Goal: Task Accomplishment & Management: Complete application form

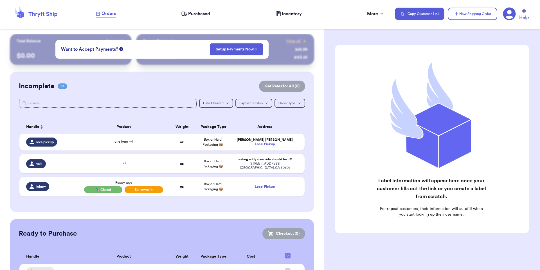
click at [515, 14] on icon at bounding box center [510, 14] width 13 height 13
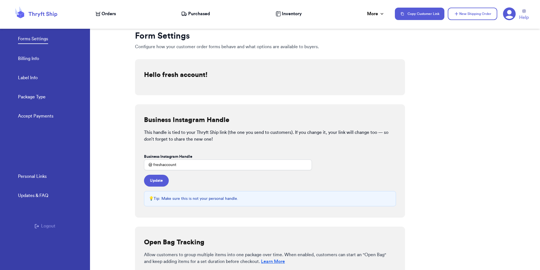
click at [41, 227] on button "Logout" at bounding box center [45, 225] width 21 height 7
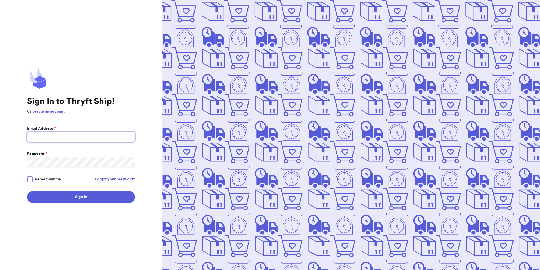
click at [76, 137] on input "Email Address *" at bounding box center [81, 136] width 108 height 11
type input "[PERSON_NAME][EMAIL_ADDRESS][DOMAIN_NAME]"
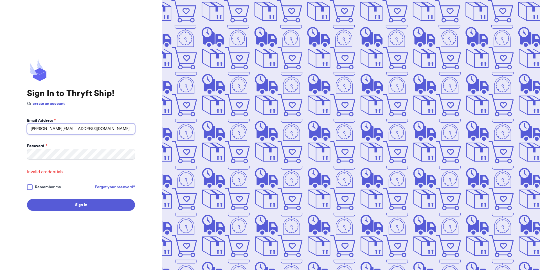
click at [95, 132] on input "[PERSON_NAME][EMAIL_ADDRESS][DOMAIN_NAME]" at bounding box center [81, 128] width 108 height 11
click at [27, 199] on button "Sign In" at bounding box center [81, 205] width 108 height 12
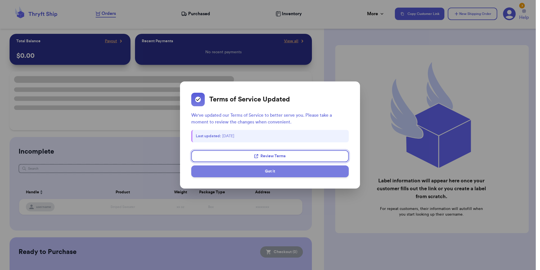
click at [241, 168] on button "Got it" at bounding box center [270, 171] width 158 height 12
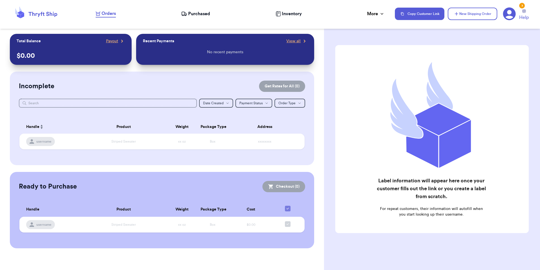
click at [515, 16] on icon at bounding box center [510, 14] width 13 height 13
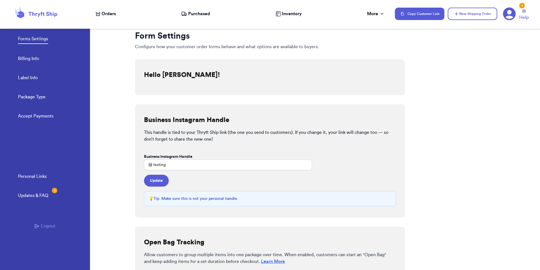
click at [42, 225] on button "Logout" at bounding box center [45, 225] width 21 height 7
click at [39, 227] on icon "button" at bounding box center [37, 226] width 4 height 4
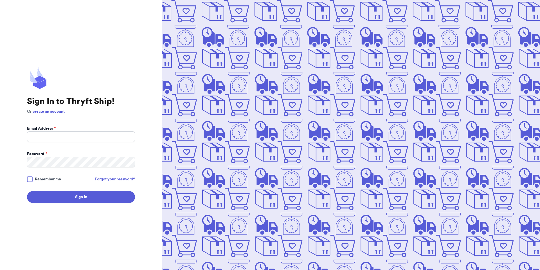
click at [59, 142] on form "Email Address * Password * Remember me Forgot your password? Sign In" at bounding box center [81, 164] width 108 height 77
click at [60, 137] on input "Email Address *" at bounding box center [81, 136] width 108 height 11
type input "valeria+2@thryftship.com"
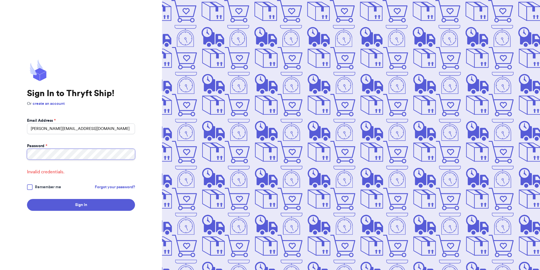
click at [27, 199] on button "Sign In" at bounding box center [81, 205] width 108 height 12
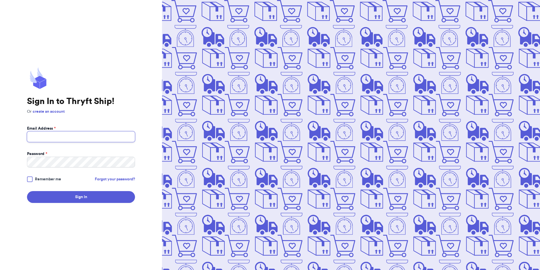
click at [62, 136] on input "Email Address *" at bounding box center [81, 136] width 108 height 11
type input "VALERIA.BRENNER2001@GMAIL.COM"
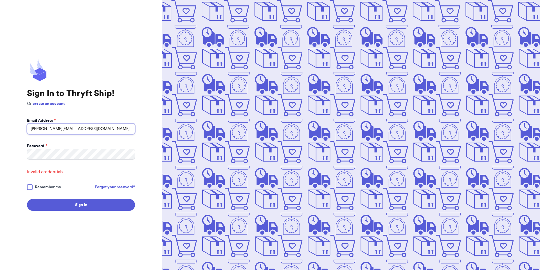
click at [114, 129] on input "VALERIA.BRENNER2001@GMAIL.COM" at bounding box center [81, 128] width 108 height 11
type input "valeria_brenner@icloud.com"
click at [83, 128] on input "valeria_brenner@icloud.com" at bounding box center [81, 128] width 108 height 11
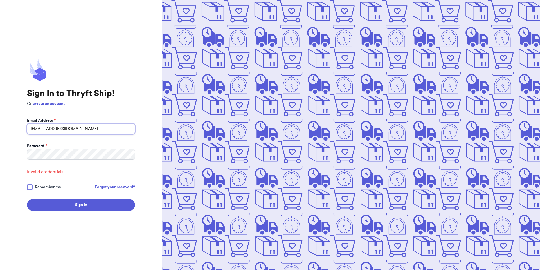
click at [83, 128] on input "valeria_brenner@icloud.com" at bounding box center [81, 128] width 108 height 11
click at [89, 128] on input "Email Address *" at bounding box center [81, 128] width 108 height 11
type input "v"
click at [0, 269] on com-1password-button at bounding box center [0, 270] width 0 height 0
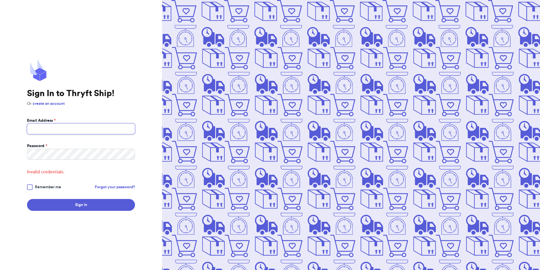
type input "valeria.brenner2001@gmail.com"
click at [108, 131] on input "valeria.brenner2001@gmail.com" at bounding box center [81, 128] width 108 height 11
click at [0, 269] on com-1password-button at bounding box center [0, 270] width 0 height 0
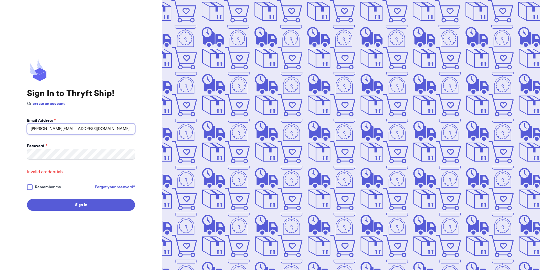
click at [46, 130] on input "[PERSON_NAME][EMAIL_ADDRESS][DOMAIN_NAME]" at bounding box center [81, 128] width 108 height 11
type input "valeria+3@thryftship.com"
click at [27, 199] on button "Sign In" at bounding box center [81, 205] width 108 height 12
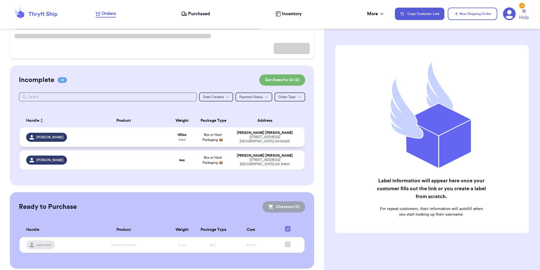
scroll to position [71, 0]
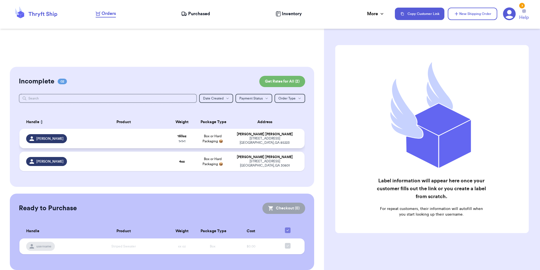
click at [129, 131] on td at bounding box center [124, 138] width 86 height 19
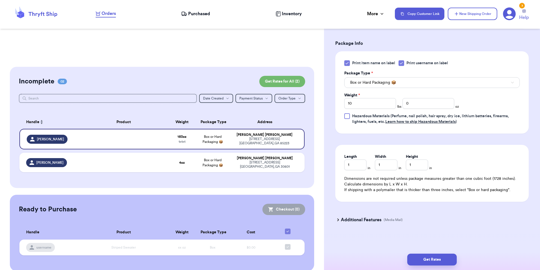
scroll to position [233, 0]
click at [420, 261] on button "Get Rates" at bounding box center [433, 259] width 50 height 12
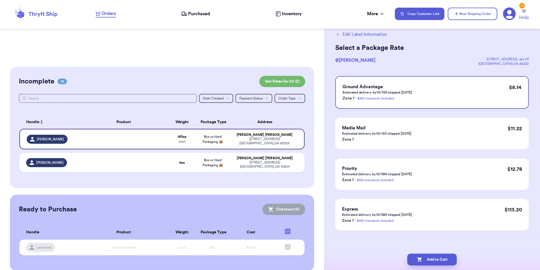
scroll to position [0, 0]
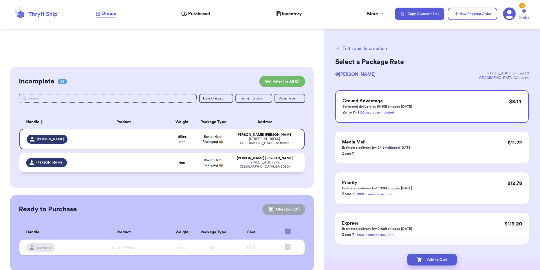
drag, startPoint x: 283, startPoint y: 154, endPoint x: 295, endPoint y: 154, distance: 11.5
click at [283, 154] on td "Valeria Brenner 269 hull street athens , GA 30601" at bounding box center [266, 162] width 77 height 19
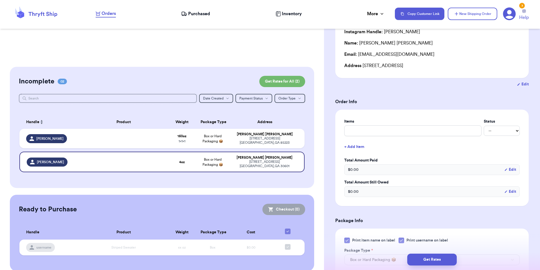
scroll to position [116, 0]
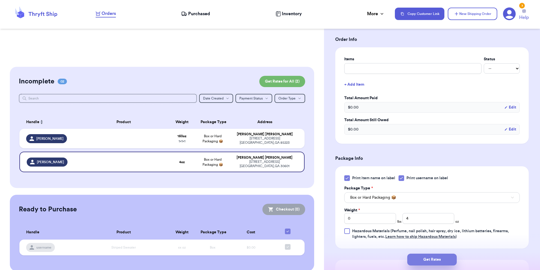
click at [443, 260] on button "Get Rates" at bounding box center [433, 259] width 50 height 12
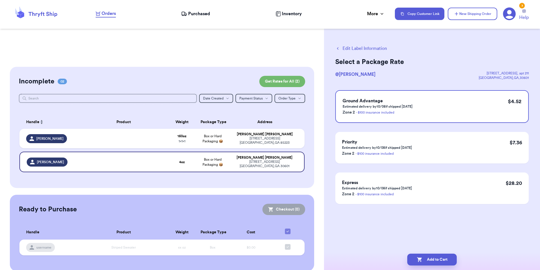
scroll to position [0, 0]
click at [426, 261] on button "Add to Cart" at bounding box center [433, 259] width 50 height 12
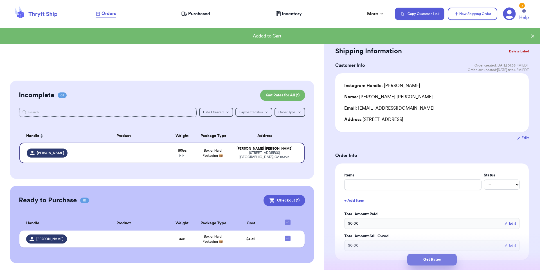
scroll to position [55, 0]
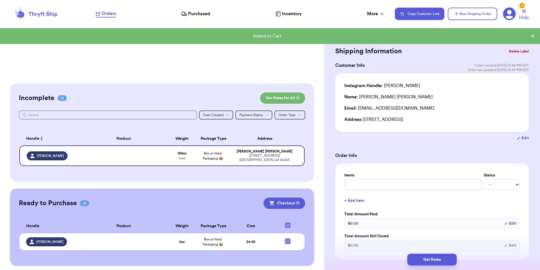
click at [272, 193] on div "Ready to Purchase 01 Checkout ( 1 ) Checkout ( 1 ) Handle Product Weight Packag…" at bounding box center [162, 226] width 305 height 77
click at [279, 199] on button "Checkout ( 1 )" at bounding box center [285, 202] width 42 height 11
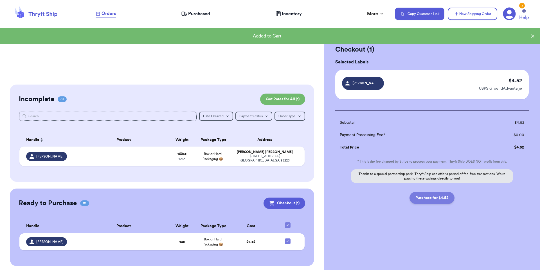
click at [446, 199] on button "Purchase for $4.52" at bounding box center [432, 198] width 45 height 12
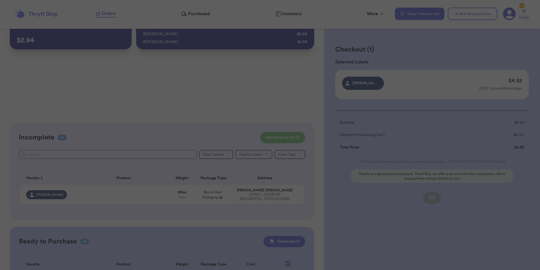
scroll to position [0, 0]
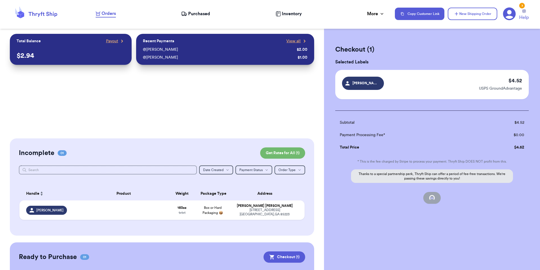
checkbox input "false"
checkbox input "true"
click at [471, 15] on button "New Shipping Order" at bounding box center [473, 14] width 50 height 12
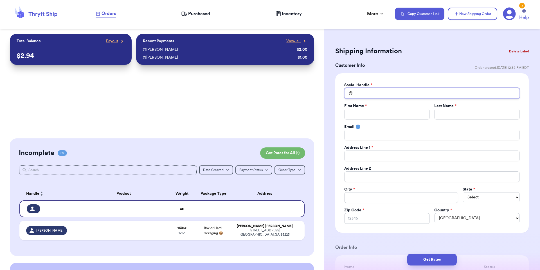
click at [370, 95] on input "Total Amount Paid" at bounding box center [433, 93] width 176 height 11
type input "t"
type input "te"
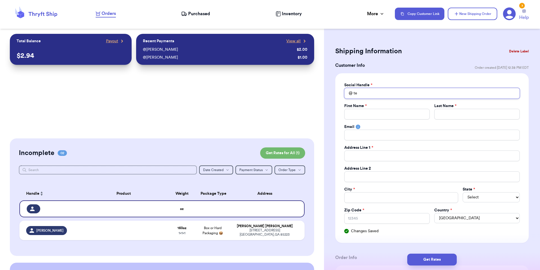
type input "tes"
type input "test"
type input "testi"
type input "testin"
type input "testing"
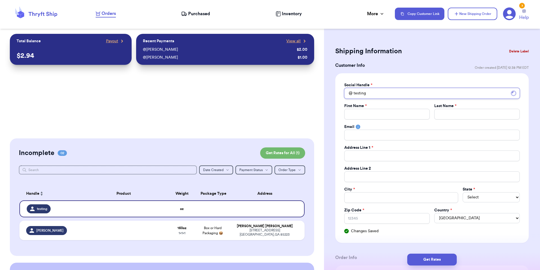
type input "testingr"
type input "testingra"
type input "testingrat"
type input "testingrate"
type input "testingrated"
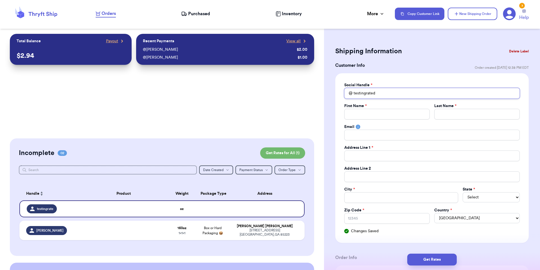
type input "testingratedi"
type input "testingratedif"
type input "testingratediff"
type input "testingratediffe"
type input "testingratediffer"
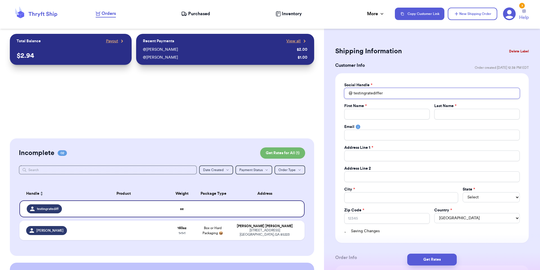
type input "testingratediffere"
type input "testingratedifferen"
type input "testingratedifferenc"
type input "testingratedifference"
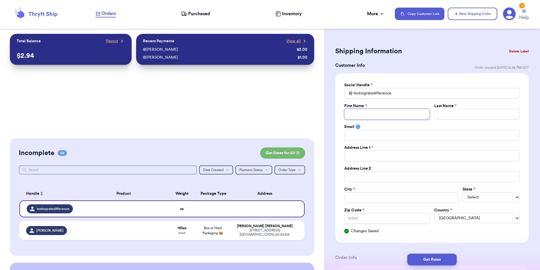
click at [356, 115] on input "Total Amount Paid" at bounding box center [388, 114] width 86 height 11
paste input "EMILY HERTZ 100 RIVERS EDGE DR UNIT 428 MEDFORD, MA 02155-5476 US"
type input "EMILY HERTZ 100 RIVERS EDGE DR UNIT 428 MEDFORD, MA 02155-5476 US"
drag, startPoint x: 347, startPoint y: 114, endPoint x: 459, endPoint y: 115, distance: 112.3
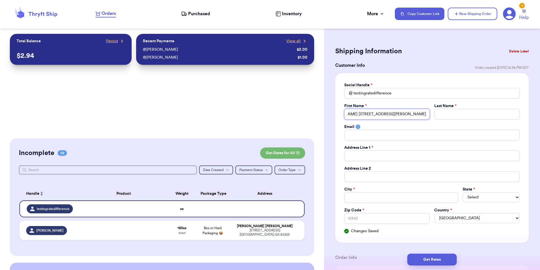
click at [459, 115] on div "First Name * EMILY HERTZ 100 RIVERS EDGE DR UNIT 428 MEDFORD, MA 02155-5476 US …" at bounding box center [433, 111] width 176 height 16
type input "EMILY HERTZ 100 RIVERS EDGE DR UNIT 428 MEDFORD, MA 02155-5476 US"
click at [346, 156] on input "Total Amount Paid" at bounding box center [433, 155] width 176 height 11
paste input "EMILY HERTZ 100 RIVERS EDGE DR UNIT 428 MEDFORD, MA 02155-5476 US"
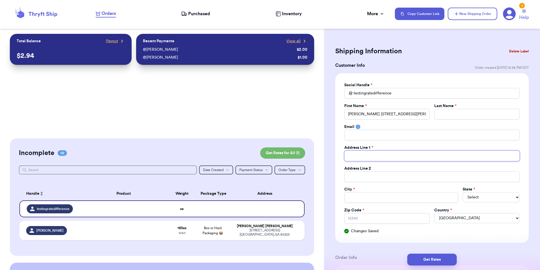
type input "EMILY HERTZ 100 RIVERS EDGE DR UNIT 428 MEDFORD, MA 02155-5476 US"
drag, startPoint x: 374, startPoint y: 154, endPoint x: 314, endPoint y: 151, distance: 60.3
click at [314, 151] on div "Customer Link New Order Total Balance Payout $ 2.94 Recent Payments View all @ …" at bounding box center [270, 135] width 540 height 270
type input "100 RIVERS EDGE DR UNIT 428 MEDFORD, MA 02155-5476 US"
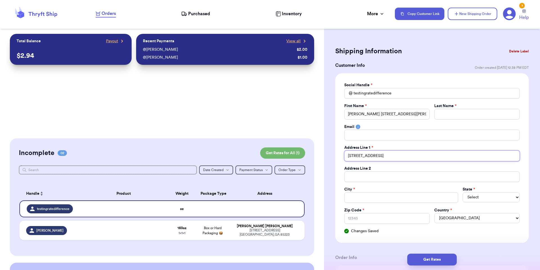
drag, startPoint x: 469, startPoint y: 156, endPoint x: 388, endPoint y: 153, distance: 80.5
click at [388, 153] on input "100 RIVERS EDGE DR UNIT 428 MEDFORD, MA 02155-5476 US" at bounding box center [433, 155] width 176 height 11
type input "100 RIVERS EDGE DR"
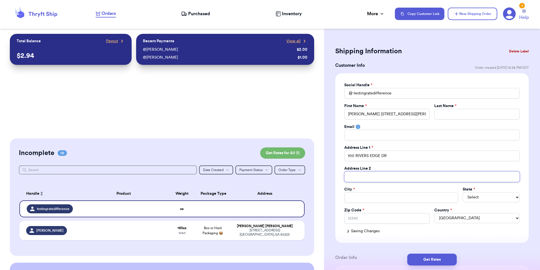
click at [456, 179] on input "Total Amount Paid" at bounding box center [433, 176] width 176 height 11
paste input "UNIT 428 MEDFORD, MA 02155-5476 US"
type input "UNIT 428 MEDFORD, MA 02155-5476 US"
drag, startPoint x: 448, startPoint y: 178, endPoint x: 366, endPoint y: 176, distance: 81.9
click at [366, 176] on input "UNIT 428 MEDFORD, MA 02155-5476 US" at bounding box center [433, 176] width 176 height 11
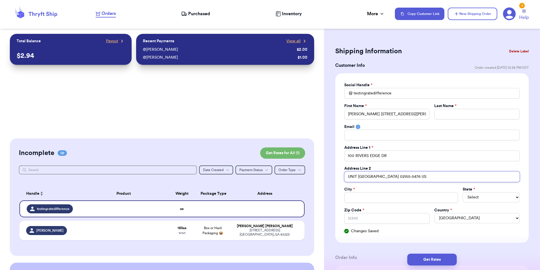
type input "UNIT 428"
click at [446, 194] on input "Total Amount Paid" at bounding box center [402, 197] width 114 height 11
paste input "MEDFORD, MA 02155-5476 US"
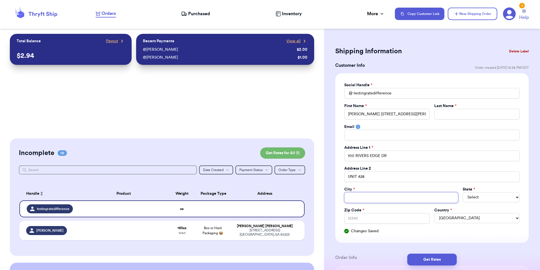
type input "MEDFORD, MA 02155-5476 US"
drag, startPoint x: 405, startPoint y: 196, endPoint x: 368, endPoint y: 197, distance: 37.5
click at [368, 197] on input "MEDFORD, MA 02155-5476 US" at bounding box center [402, 197] width 114 height 11
type input "MEDFORD"
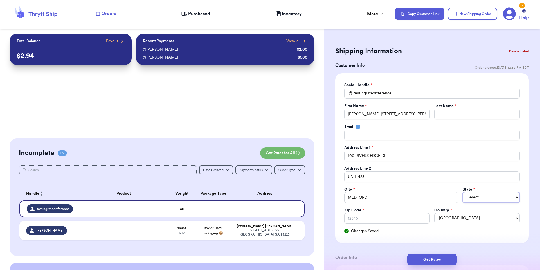
click at [484, 198] on select "Select AL AK AZ AR CA CO CT DE DC FL GA HI ID IL IN IA KS KY LA ME MD MA MI MN …" at bounding box center [491, 197] width 57 height 10
select select "MA"
click at [463, 192] on select "Select AL AK AZ AR CA CO CT DE DC FL GA HI ID IL IN IA KS KY LA ME MD MA MI MN …" at bounding box center [491, 197] width 57 height 10
click at [367, 220] on input "Zip Code *" at bounding box center [388, 218] width 86 height 11
paste input ", MA 02155-5476 US"
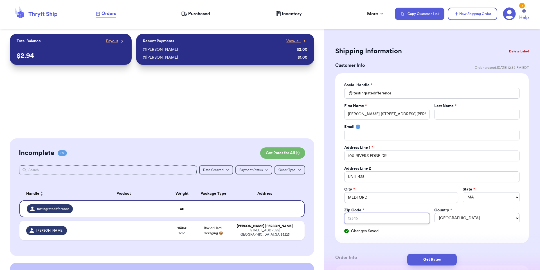
type input ", MA 02155-5476 US"
drag, startPoint x: 358, startPoint y: 218, endPoint x: 331, endPoint y: 218, distance: 27.0
type input "02155-5476 US"
drag, startPoint x: 386, startPoint y: 218, endPoint x: 359, endPoint y: 217, distance: 26.8
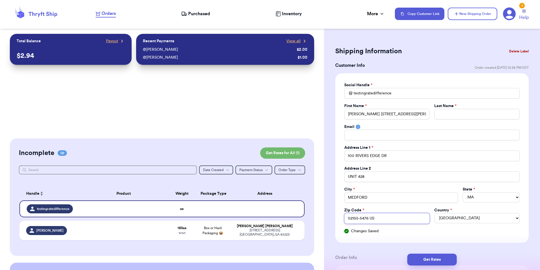
click at [359, 217] on input "02155-5476 US" at bounding box center [388, 218] width 86 height 11
type input "02155-"
type input "02155"
click at [393, 198] on input "MEDFORD" at bounding box center [402, 197] width 114 height 11
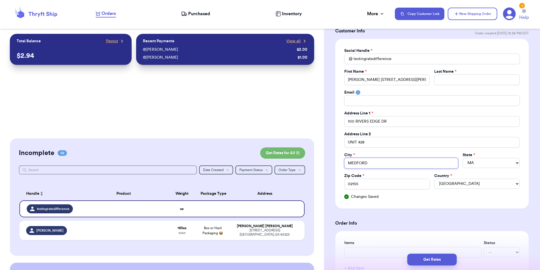
scroll to position [38, 0]
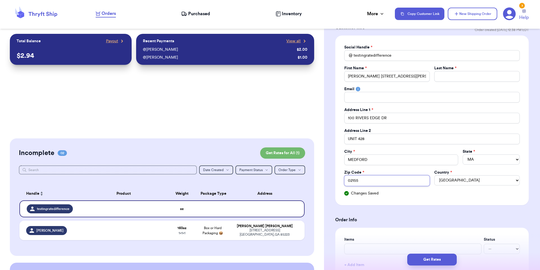
click at [371, 183] on input "02155" at bounding box center [388, 180] width 86 height 11
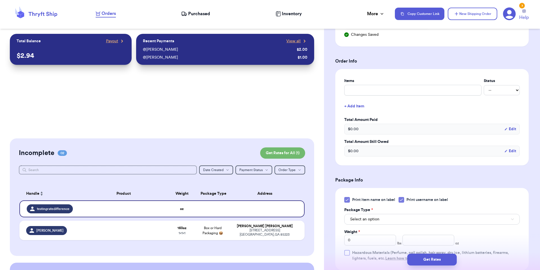
scroll to position [203, 0]
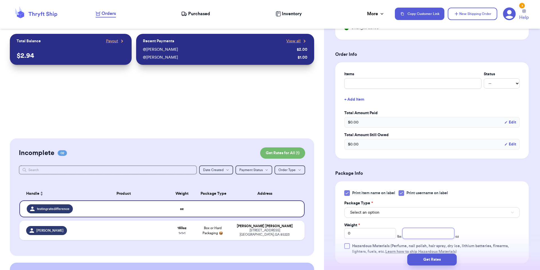
click at [431, 233] on input "number" at bounding box center [429, 233] width 52 height 11
type input "90"
click at [510, 172] on h3 "Package Info" at bounding box center [432, 173] width 194 height 7
click at [512, 13] on icon at bounding box center [510, 14] width 13 height 13
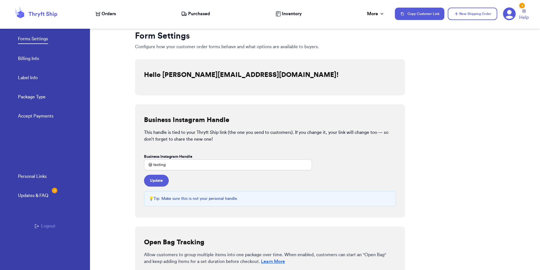
click at [26, 56] on link "Billing Info" at bounding box center [28, 59] width 21 height 8
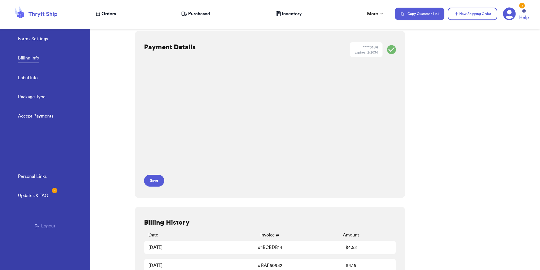
click at [33, 77] on link "Label Info" at bounding box center [28, 78] width 20 height 8
select select "GA"
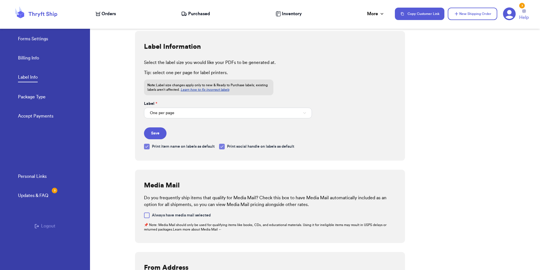
click at [35, 95] on link "Package Type" at bounding box center [32, 97] width 28 height 8
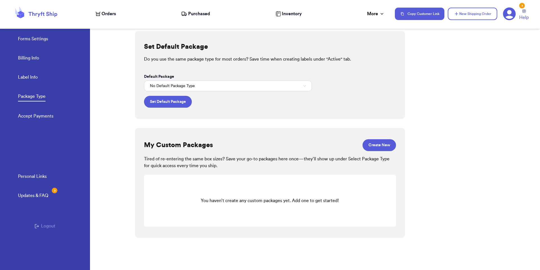
click at [37, 79] on link "Label Info" at bounding box center [28, 78] width 20 height 8
select select "GA"
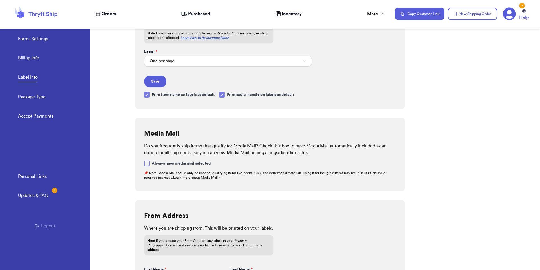
scroll to position [176, 0]
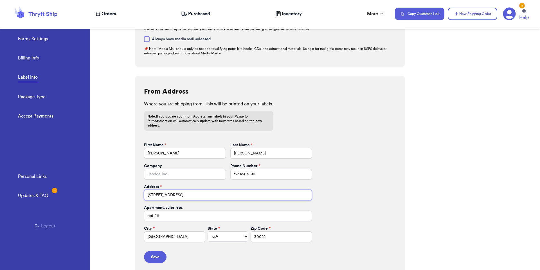
click at [157, 193] on input "269 hull street" at bounding box center [228, 194] width 168 height 11
paste input "2132 Darst Drive Seguin, TX 78155 US"
click at [158, 192] on input "269 hull 2132 Darst Drive Seguin, TX 78155 US" at bounding box center [228, 194] width 168 height 11
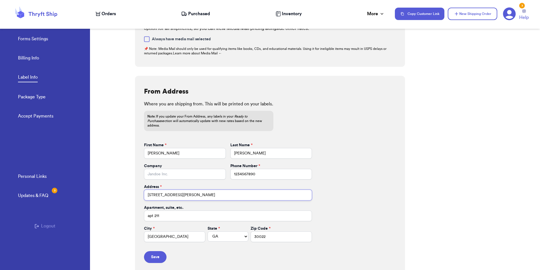
click at [158, 192] on input "269 hull 2132 Darst Drive Seguin, TX 78155 US" at bounding box center [228, 194] width 168 height 11
paste input "text"
drag, startPoint x: 232, startPoint y: 191, endPoint x: 196, endPoint y: 188, distance: 36.1
click at [190, 189] on input "2132 Darst Drive Seguin, TX 78155 US" at bounding box center [228, 194] width 168 height 11
type input "2132 Darst Drive Seguin"
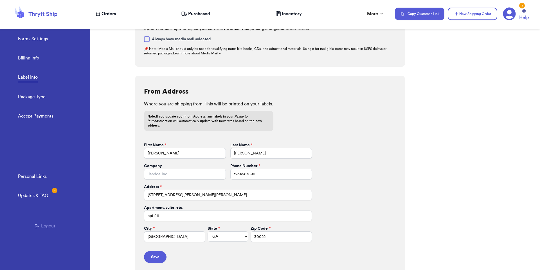
click at [164, 218] on form "First Name * Valeria Last Name * Brenner Company Phone Number * 1234567890 Addr…" at bounding box center [228, 202] width 168 height 120
click at [164, 213] on input "apt 211" at bounding box center [228, 215] width 168 height 11
paste input ", TX 78155 US"
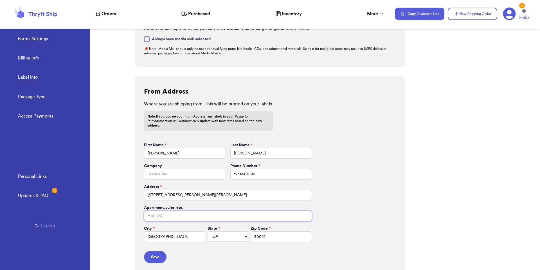
type input ", TX 78155 US"
drag, startPoint x: 192, startPoint y: 193, endPoint x: 178, endPoint y: 192, distance: 13.8
click at [178, 192] on input "2132 Darst Drive Seguin" at bounding box center [228, 194] width 168 height 11
click at [168, 231] on input "athens" at bounding box center [174, 236] width 61 height 11
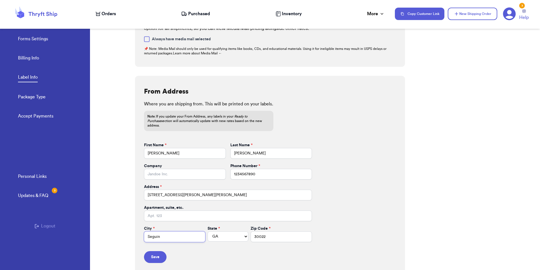
type input "Seguin"
select select "TX"
paste input ", TX 78155 US"
click at [251, 231] on input ", TX 78155 US" at bounding box center [281, 236] width 61 height 11
click at [251, 231] on input "78155" at bounding box center [281, 236] width 61 height 11
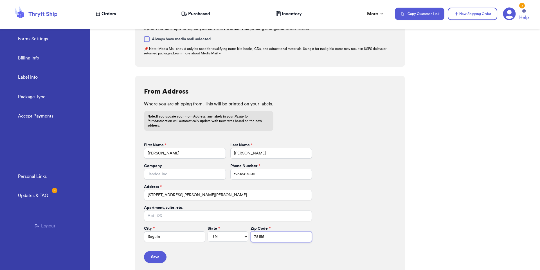
click at [254, 231] on input "78155" at bounding box center [281, 236] width 61 height 11
type input "78155"
click at [156, 252] on button "Save" at bounding box center [155, 257] width 23 height 12
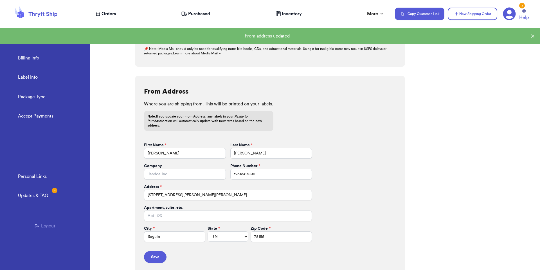
click at [115, 13] on span "Orders" at bounding box center [109, 13] width 14 height 7
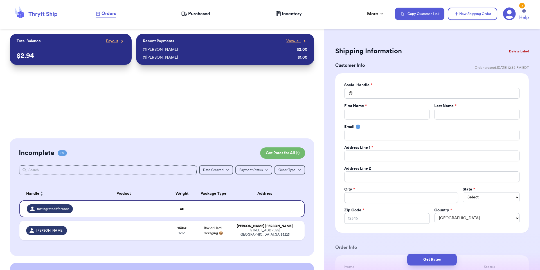
click at [404, 146] on div "Address Line 1 *" at bounding box center [433, 148] width 176 height 6
drag, startPoint x: 254, startPoint y: 210, endPoint x: 257, endPoint y: 210, distance: 2.9
click at [255, 210] on td at bounding box center [266, 208] width 77 height 17
type input "testingratedifference"
click at [406, 143] on div "Social Handle * @ testingratedifference First Name * Last Name * Email Address …" at bounding box center [433, 152] width 176 height 141
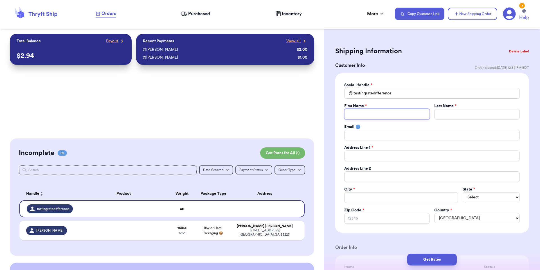
click at [372, 116] on input "Total Amount Paid" at bounding box center [388, 114] width 86 height 11
drag, startPoint x: 395, startPoint y: 136, endPoint x: 399, endPoint y: 156, distance: 20.5
click at [395, 137] on input "Total Amount Paid" at bounding box center [433, 134] width 176 height 11
click at [400, 167] on div "Address Line 2" at bounding box center [433, 168] width 176 height 6
click at [367, 156] on input "Total Amount Paid" at bounding box center [433, 155] width 176 height 11
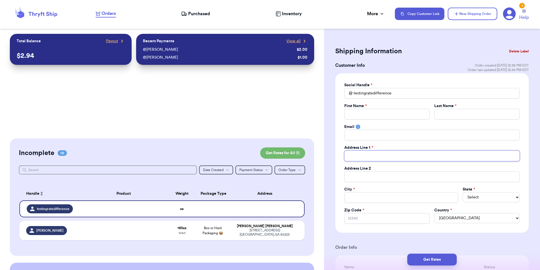
paste input "EMILY HERTZ 100 RIVERS EDGE DR UNIT 428 MEDFORD, MA 02155-5476 US"
type input "EMILY HERTZ 100 RIVERS EDGE DR UNIT 428 MEDFORD, MA 02155-5476 US"
drag, startPoint x: 412, startPoint y: 155, endPoint x: 509, endPoint y: 155, distance: 96.3
click at [510, 154] on body "Orders Purchased Inventory More Stats Completed Orders Payments Payouts Copy Cu…" at bounding box center [270, 135] width 540 height 270
type input "EMILY HERTZ 100 RIVERS EDGE DR UNIT 428 MEDFORD, MA 02155-5476 US"
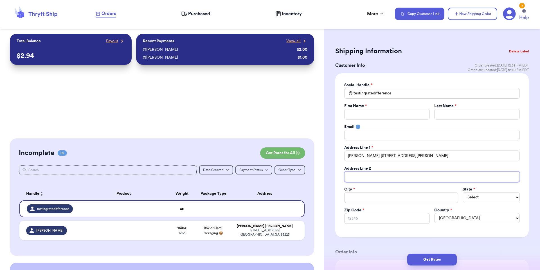
click at [463, 180] on input "Total Amount Paid" at bounding box center [433, 176] width 176 height 11
paste input "UNIT 428 MEDFORD, MA 02155-5476 US"
type input "UNIT 428 MEDFORD, MA 02155-5476 US"
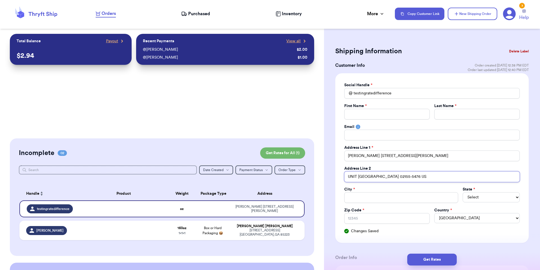
drag, startPoint x: 365, startPoint y: 175, endPoint x: 470, endPoint y: 175, distance: 105.5
click at [470, 175] on input "UNIT 428 MEDFORD, MA 02155-5476 US" at bounding box center [433, 176] width 176 height 11
type input "UNIT 428"
click at [445, 201] on input "Total Amount Paid" at bounding box center [402, 197] width 114 height 11
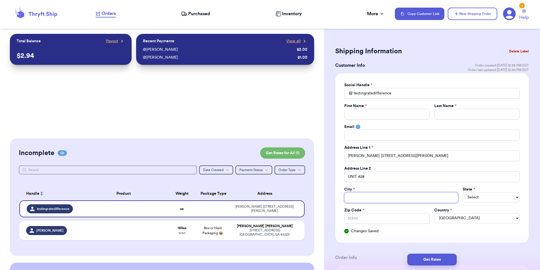
type input "M"
type input "Me"
type input "Med"
type input "Medf"
type input "Medfo"
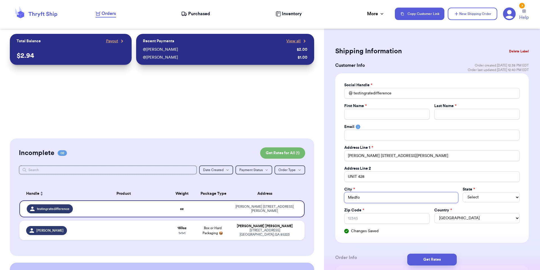
type input "Medfor"
type input "Medford"
select select "ME"
select select "MA"
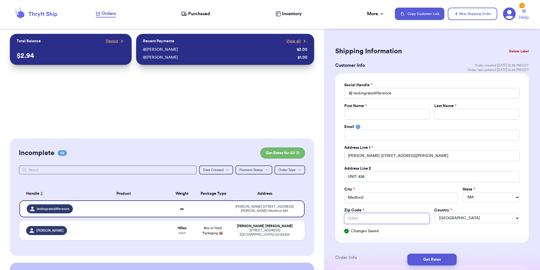
paste input "MEDFORD, MA 02155-5476 US"
type input "MEDFORD, MA 02155-5476 US"
drag, startPoint x: 379, startPoint y: 217, endPoint x: 340, endPoint y: 216, distance: 38.6
click at [341, 216] on div "Social Handle * @ testingratedifference First Name * Last Name * Email Address …" at bounding box center [432, 157] width 194 height 169
type input "02155-5476 US"
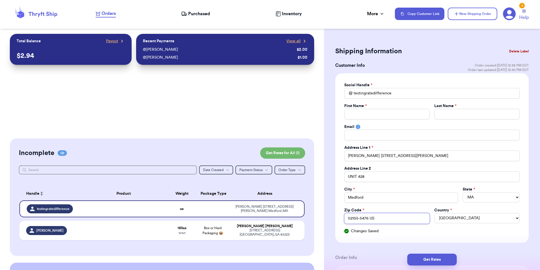
click at [380, 220] on input "02155-5476 US" at bounding box center [388, 218] width 86 height 11
type input "02155-5476 U"
type input "02155-5476"
type input "02155-547"
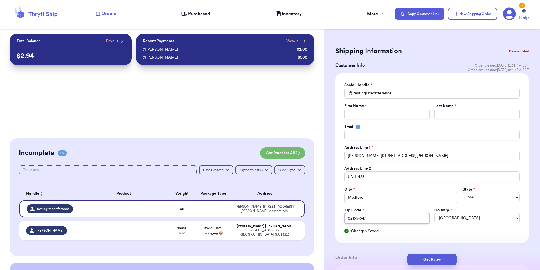
type input "02155-54"
type input "02155-5"
type input "02155-"
type input "02155"
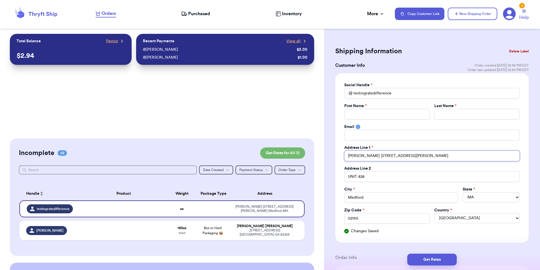
drag, startPoint x: 390, startPoint y: 153, endPoint x: 376, endPoint y: 156, distance: 14.4
click at [389, 154] on input "EMILY HERTZ 100 RIVERS EDGE DR UNIT 428 MEDFORD, MA 02155-5476 US" at bounding box center [433, 155] width 176 height 11
drag, startPoint x: 375, startPoint y: 155, endPoint x: 329, endPoint y: 155, distance: 45.9
type input "00 RIVERS EDGE DR UNIT 428 MEDFORD, MA 02155-5476 US"
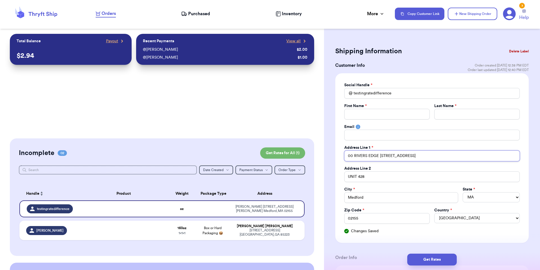
type input "100 RIVERS EDGE DR UNIT 428 MEDFORD, MA 02155-5476 US"
drag, startPoint x: 495, startPoint y: 154, endPoint x: 401, endPoint y: 153, distance: 94.6
click at [401, 153] on input "100 RIVERS EDGE DR UNIT 428 MEDFORD, MA 02155-5476 US" at bounding box center [433, 155] width 176 height 11
type input "100 RIVERS EDGE DR UNIT 4"
type input "100 RIVERS EDGE DR UNIT"
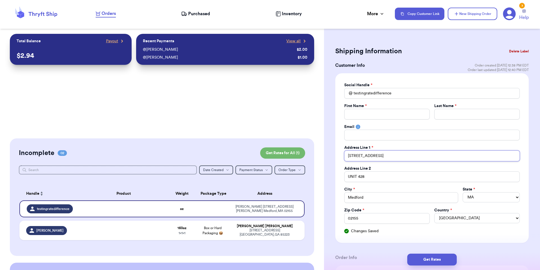
type input "100 RIVERS EDGE DR UNIT"
type input "100 RIVERS EDGE DR UNI"
type input "100 RIVERS EDGE DR UN"
type input "100 RIVERS EDGE DR U"
type input "100 RIVERS EDGE DR"
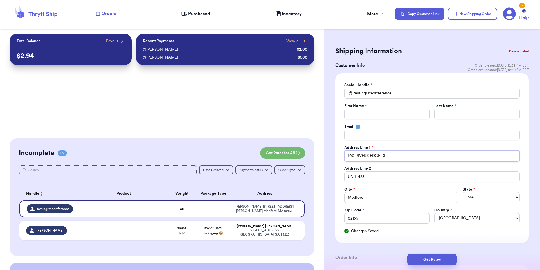
type input "100 RIVERS EDGE DR"
click at [420, 239] on div "Social Handle * @ testingratedifference First Name * Last Name * Email Address …" at bounding box center [432, 157] width 194 height 169
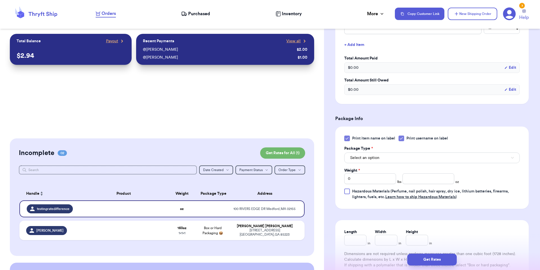
scroll to position [268, 0]
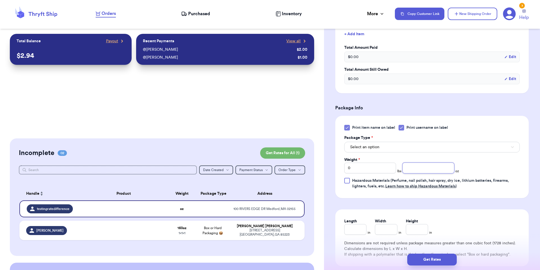
click at [420, 165] on input "number" at bounding box center [429, 167] width 52 height 11
type input "90"
click at [493, 163] on div "Print item name on label Print username on label Package Type * Select an optio…" at bounding box center [433, 157] width 176 height 64
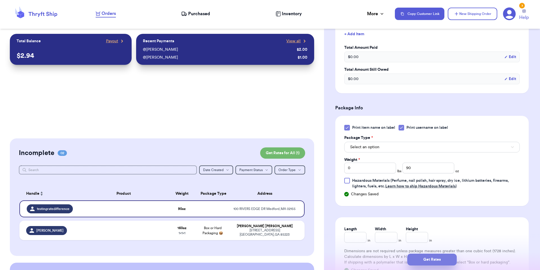
click at [420, 258] on button "Get Rates" at bounding box center [433, 259] width 50 height 12
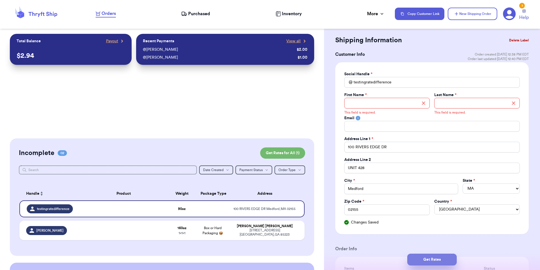
scroll to position [0, 0]
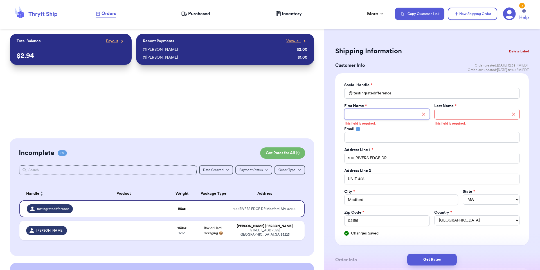
click at [384, 111] on input "Total Amount Paid" at bounding box center [388, 114] width 86 height 11
type input "test"
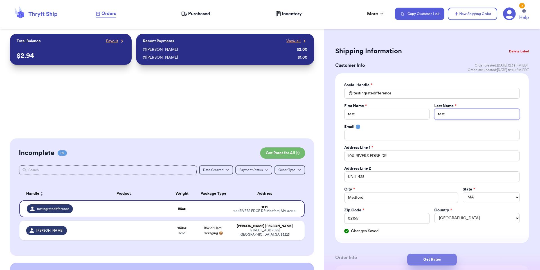
type input "test"
click at [428, 254] on button "Get Rates" at bounding box center [433, 259] width 50 height 12
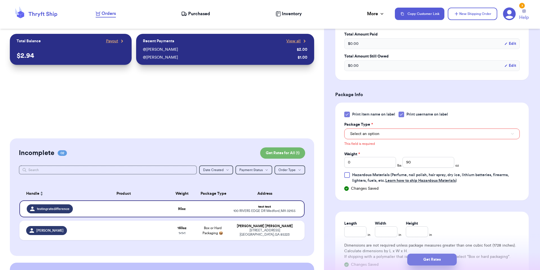
scroll to position [180, 0]
click at [406, 133] on button "Select an option" at bounding box center [433, 133] width 176 height 11
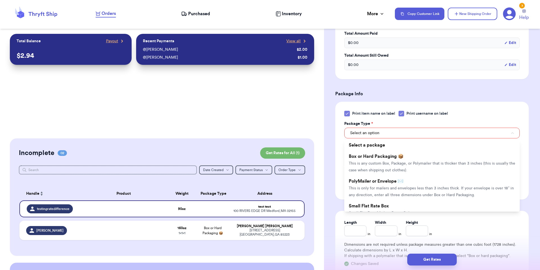
click at [406, 164] on span "This is any custom Box, Package, or Polymailer that is thicker than 3 inches (t…" at bounding box center [432, 166] width 167 height 11
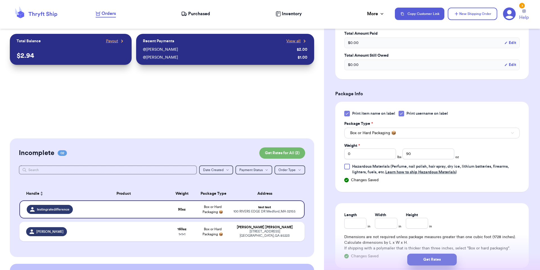
click at [438, 254] on button "Get Rates" at bounding box center [433, 259] width 50 height 12
type input "5"
type input "10"
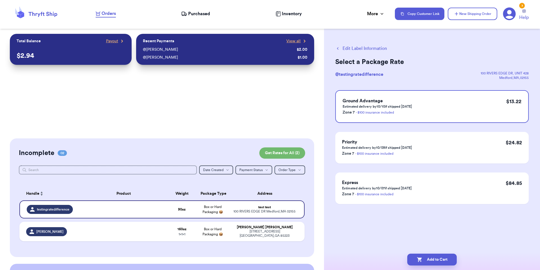
scroll to position [0, 0]
